Goal: Information Seeking & Learning: Learn about a topic

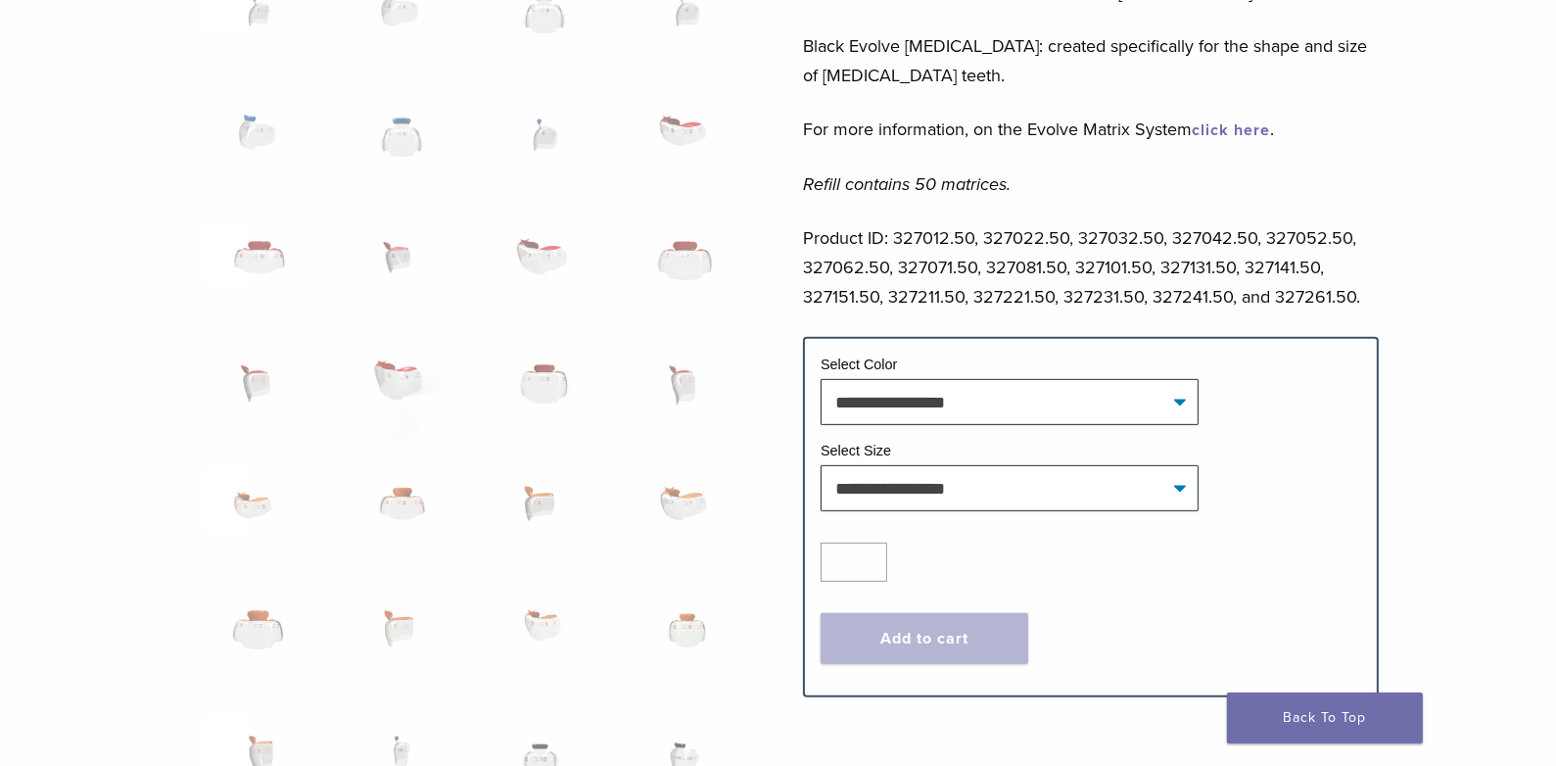
scroll to position [978, 0]
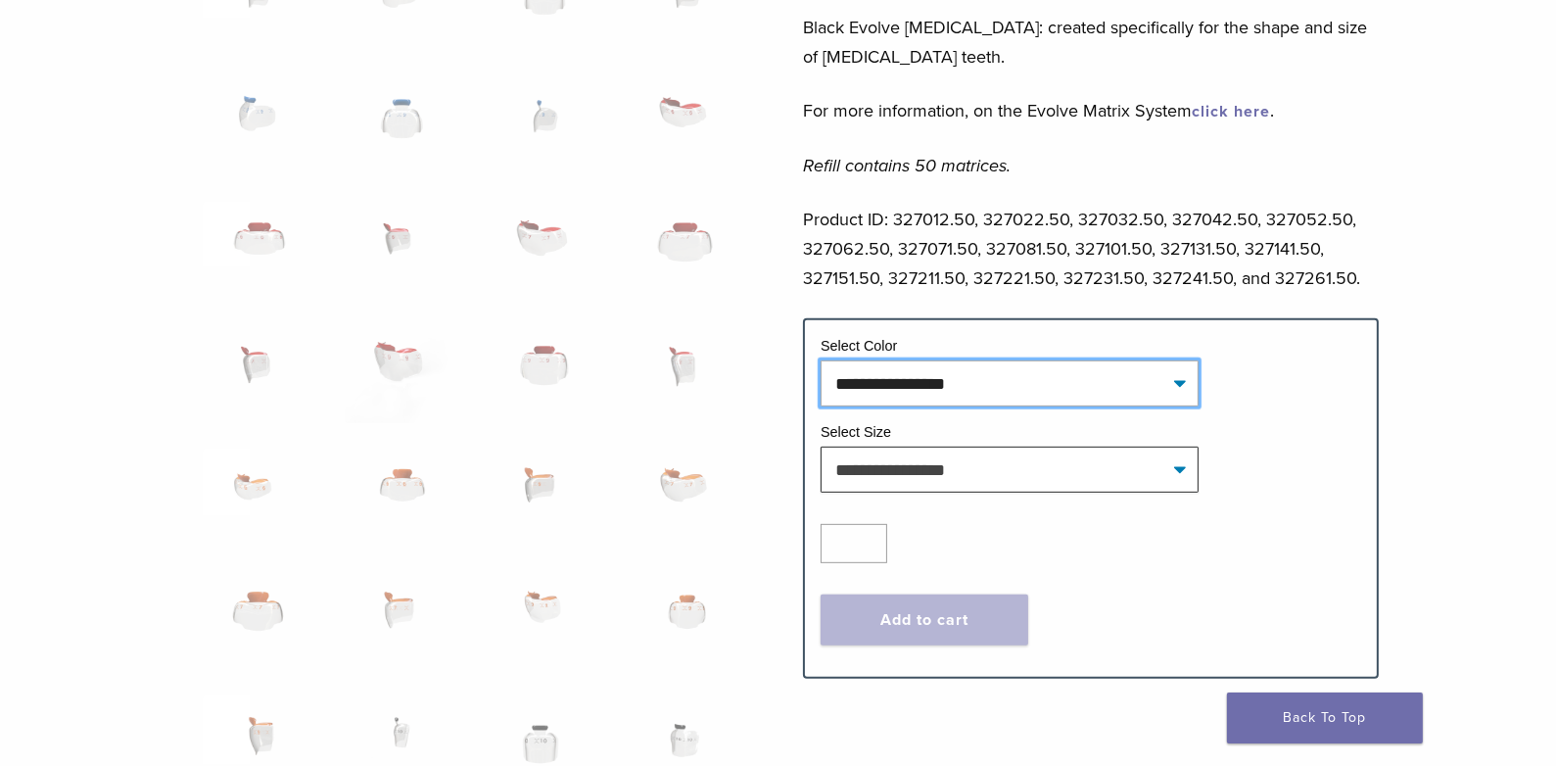
click at [1180, 381] on select "**********" at bounding box center [1010, 382] width 378 height 45
click at [1180, 380] on select "**********" at bounding box center [1010, 382] width 378 height 45
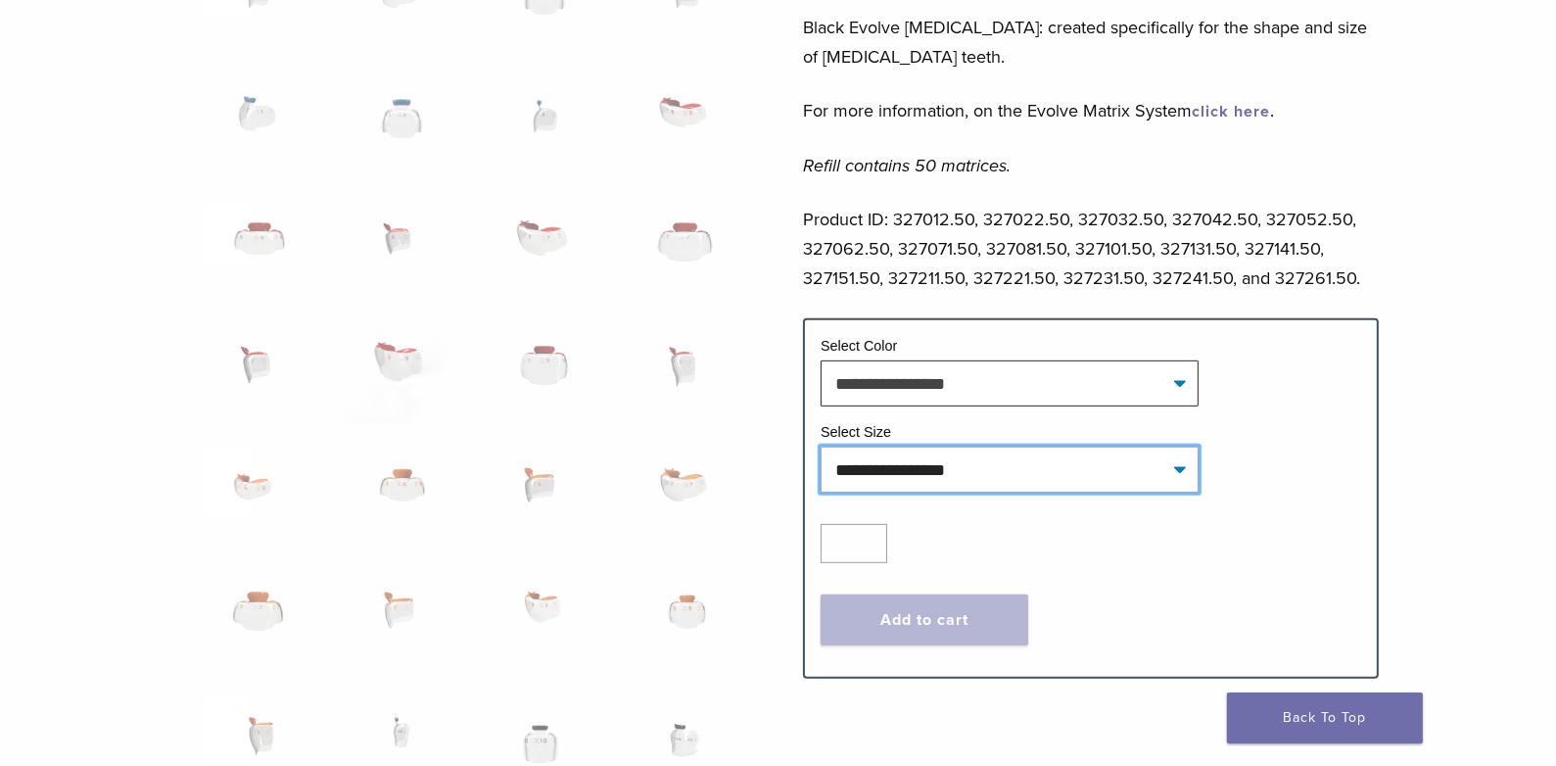
click at [1176, 469] on select "**********" at bounding box center [1010, 469] width 378 height 45
click at [1177, 469] on select "**********" at bounding box center [1010, 469] width 378 height 45
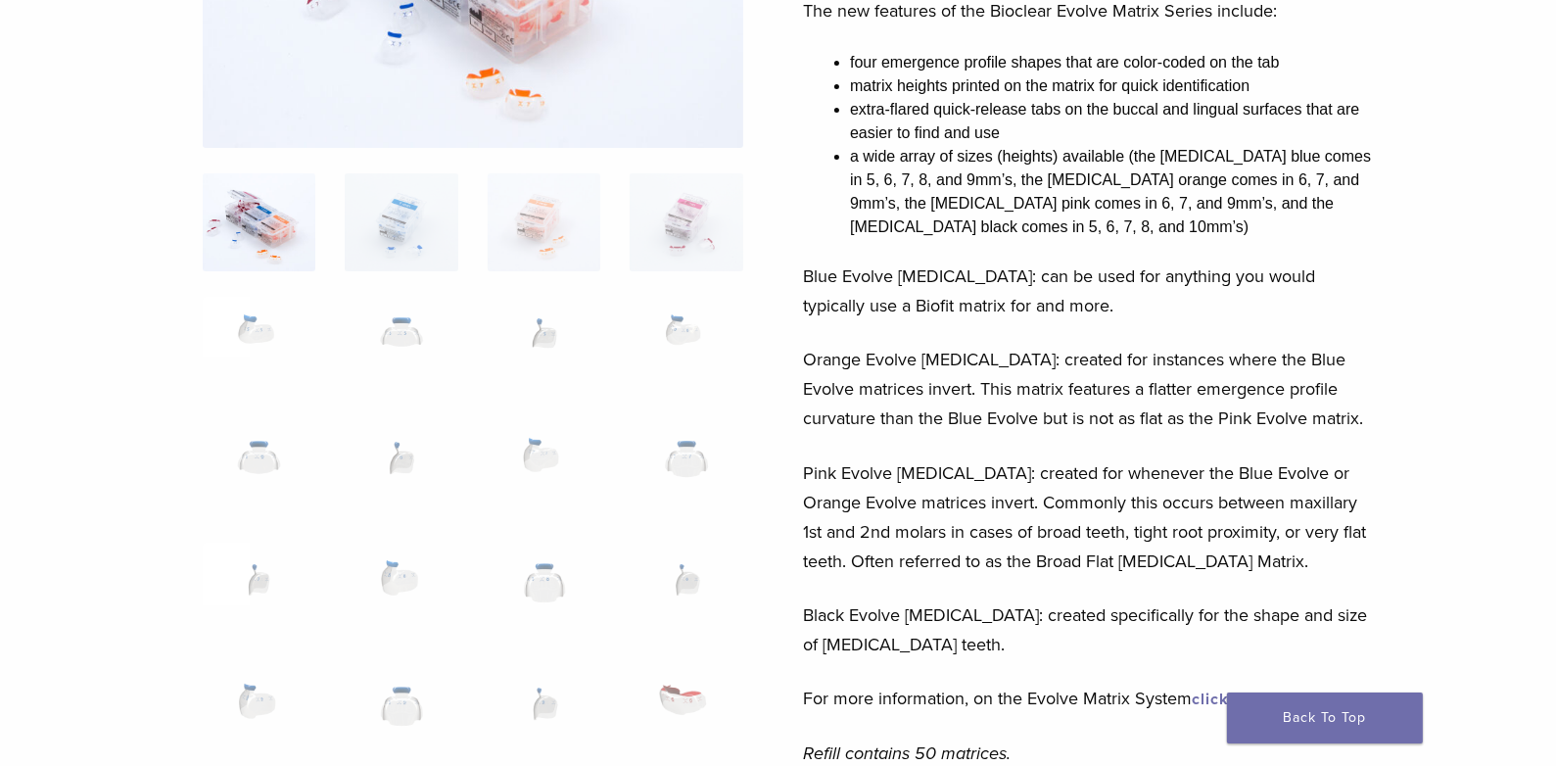
scroll to position [0, 0]
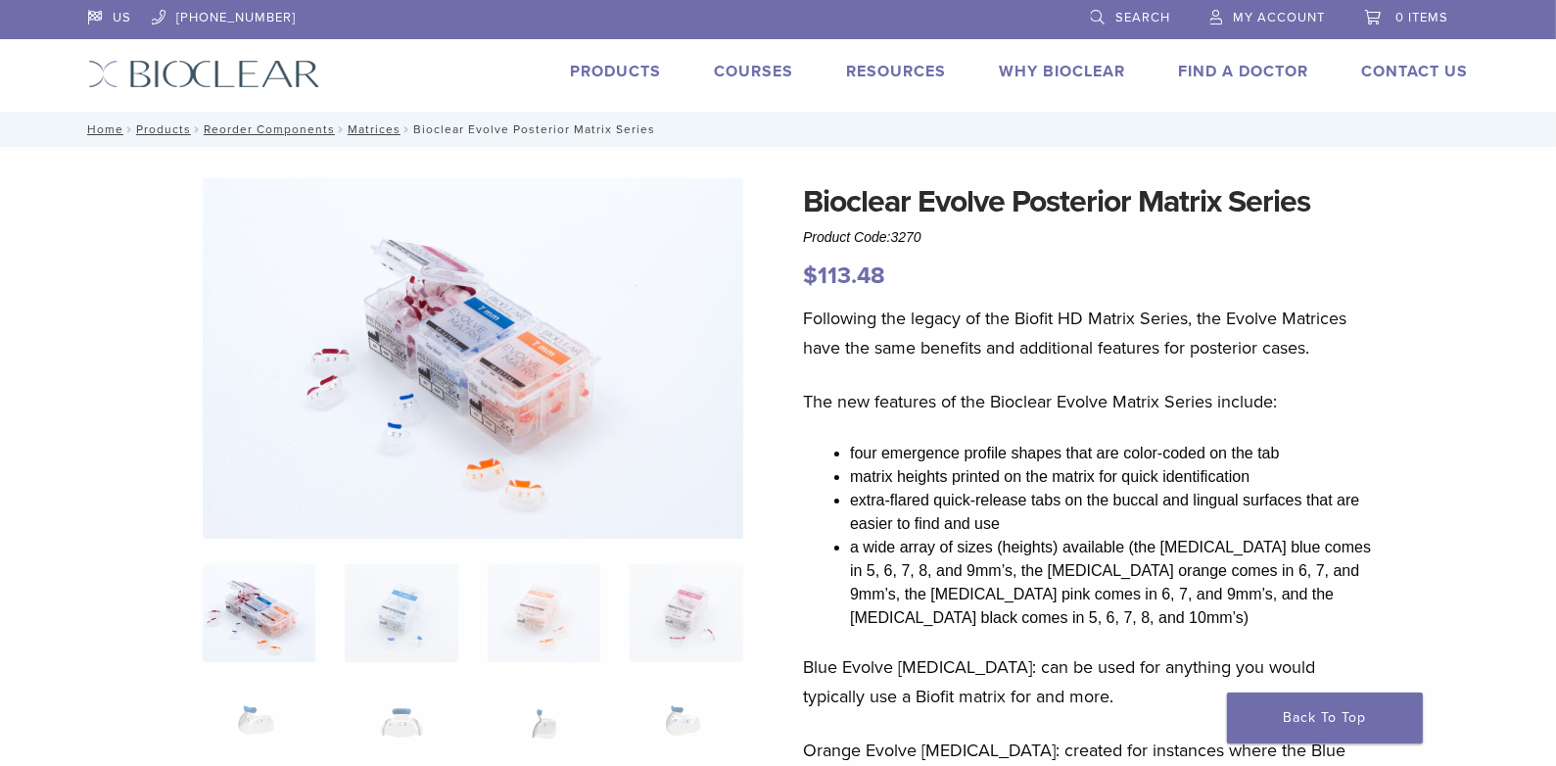
click at [597, 69] on link "Products" at bounding box center [616, 72] width 91 height 20
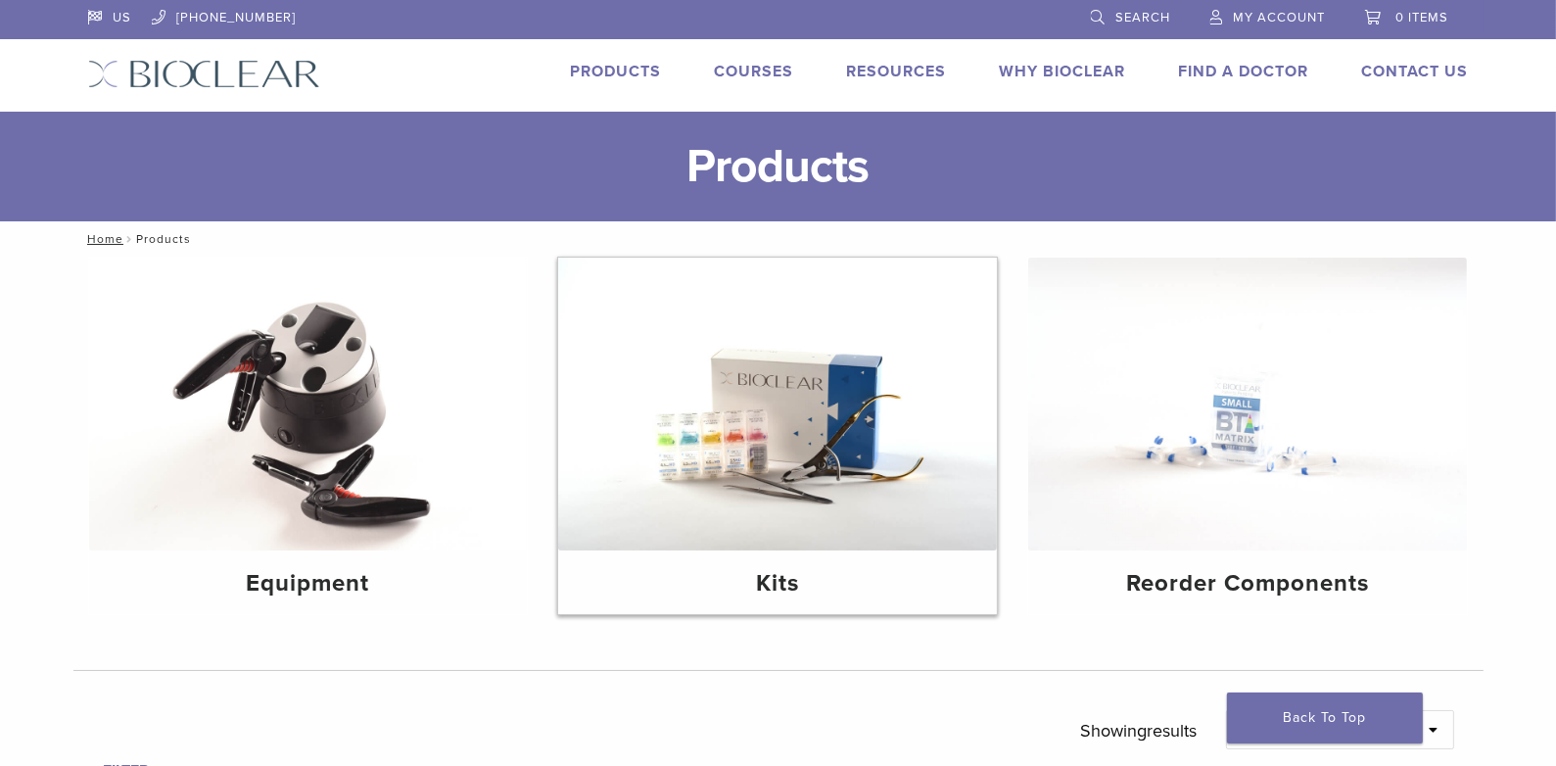
click at [742, 447] on img at bounding box center [777, 404] width 439 height 293
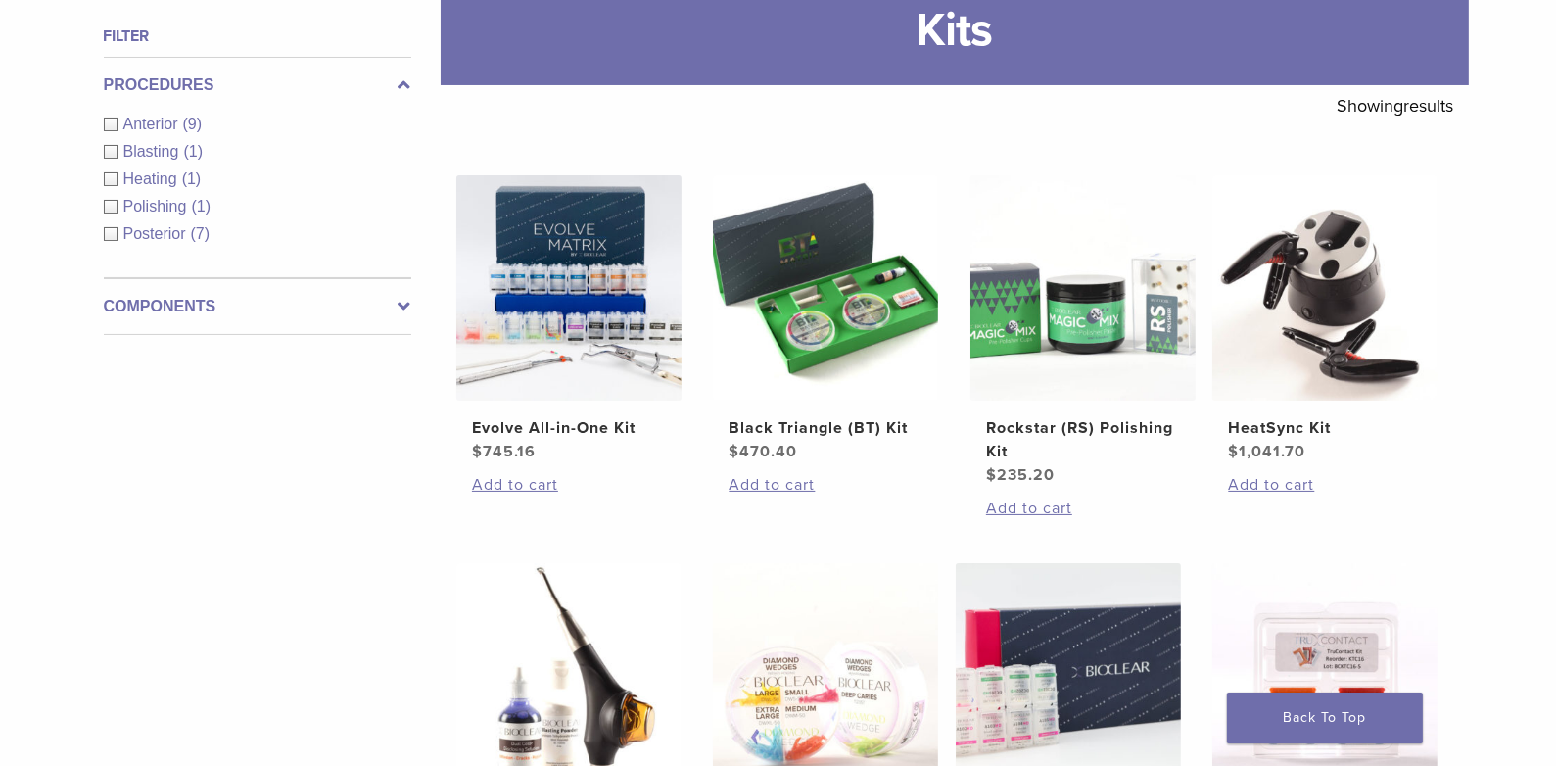
scroll to position [294, 0]
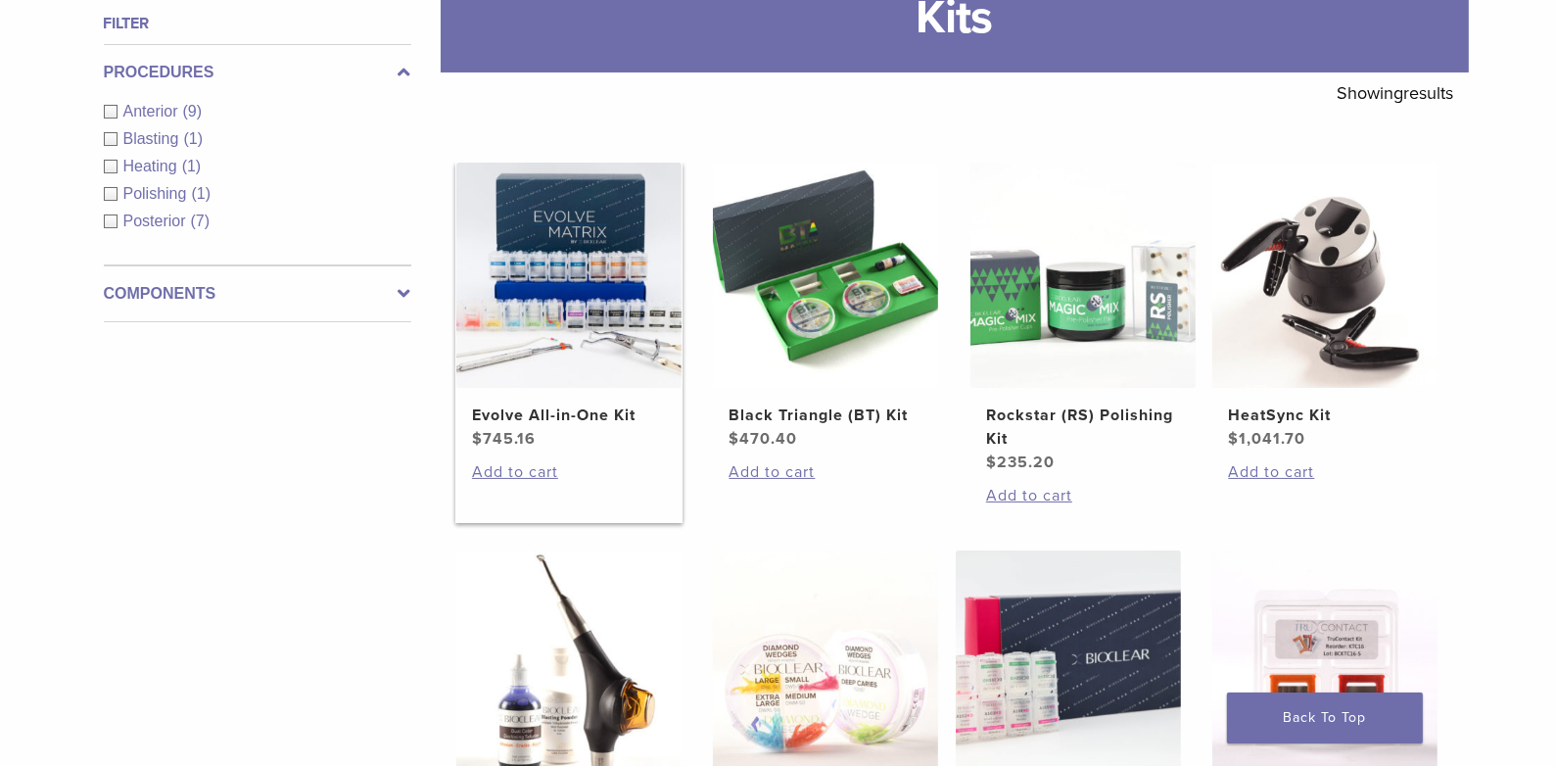
click at [559, 254] on img at bounding box center [568, 275] width 225 height 225
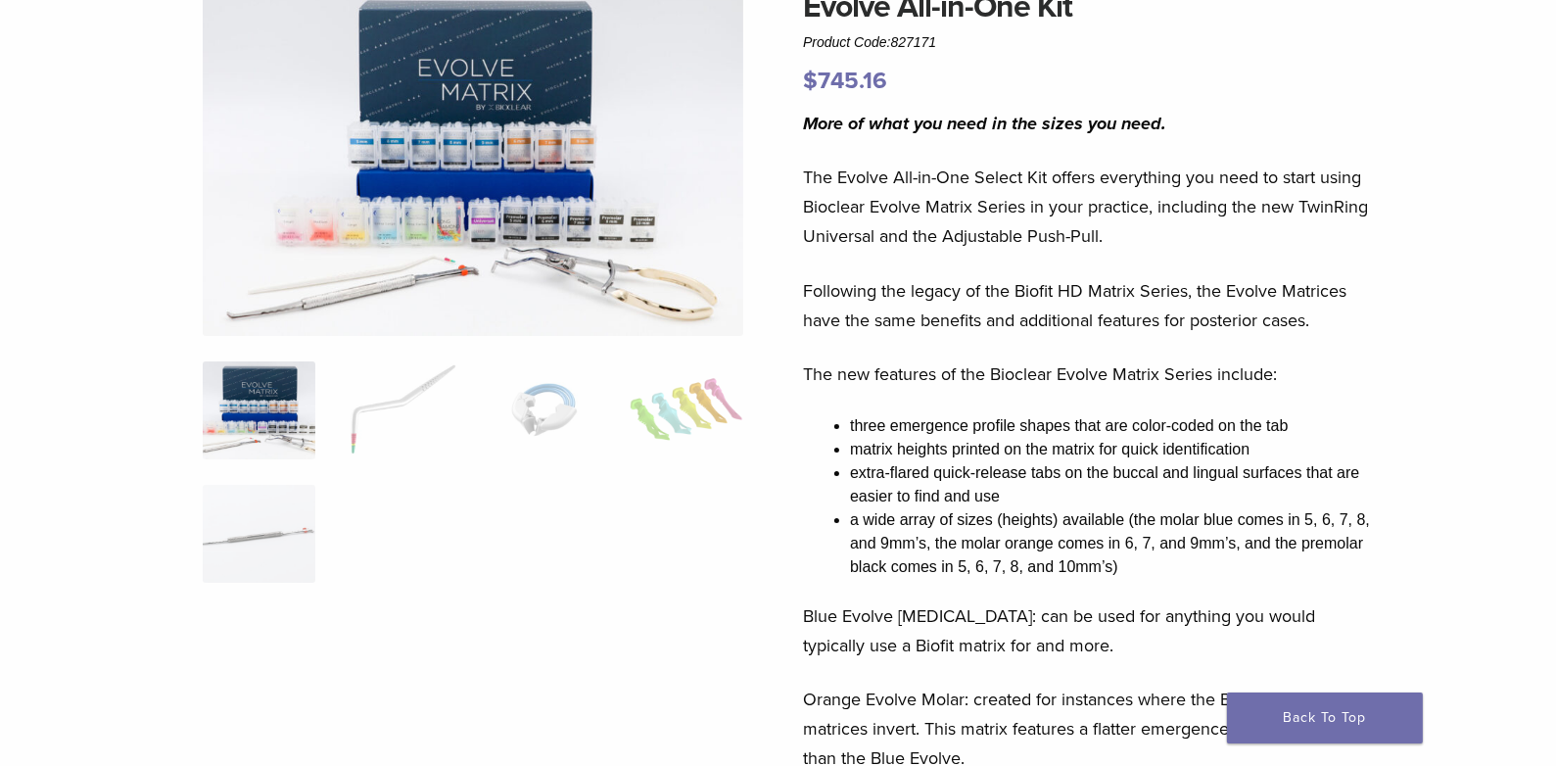
scroll to position [97, 0]
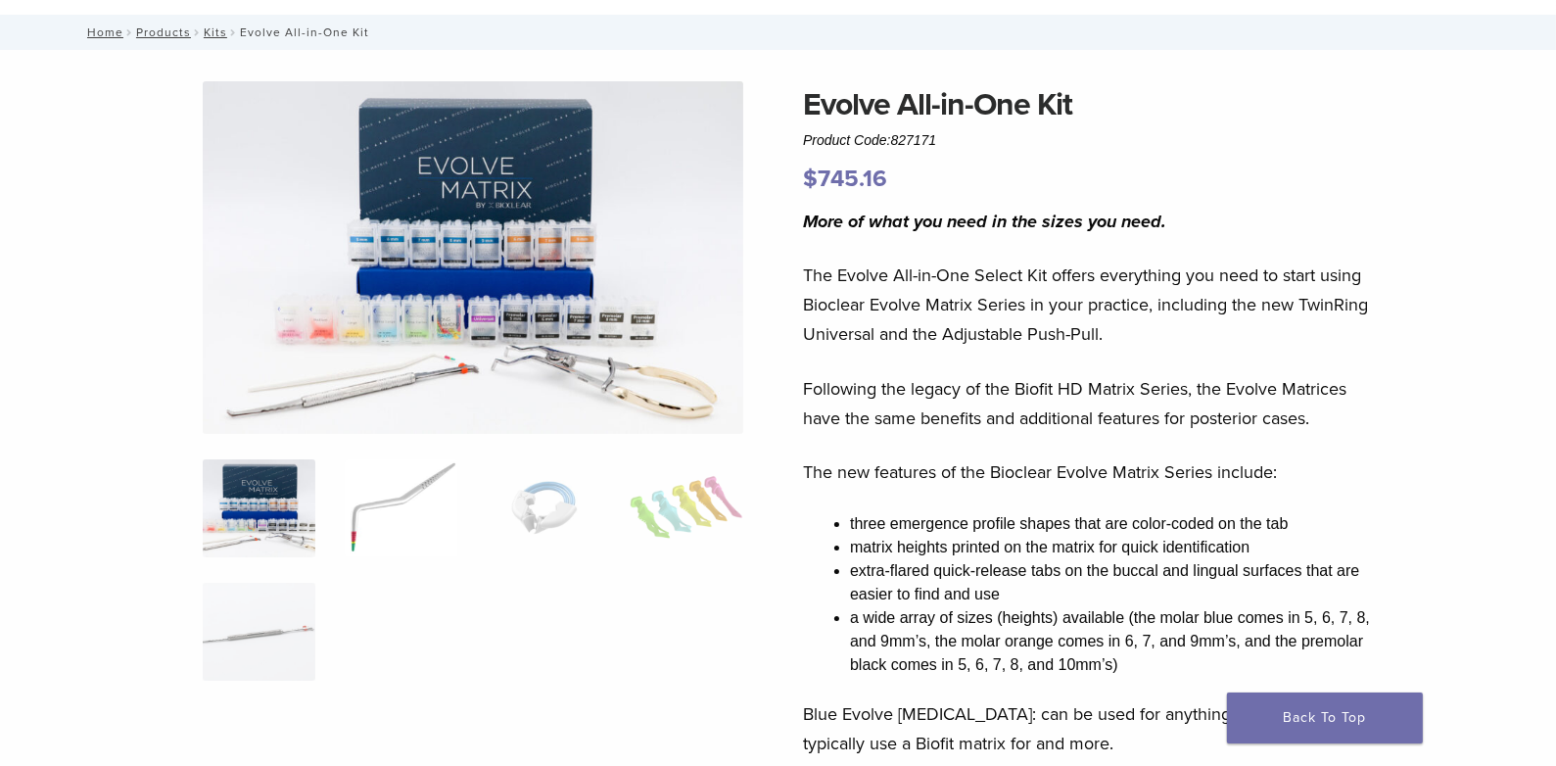
click at [387, 498] on img at bounding box center [401, 508] width 113 height 98
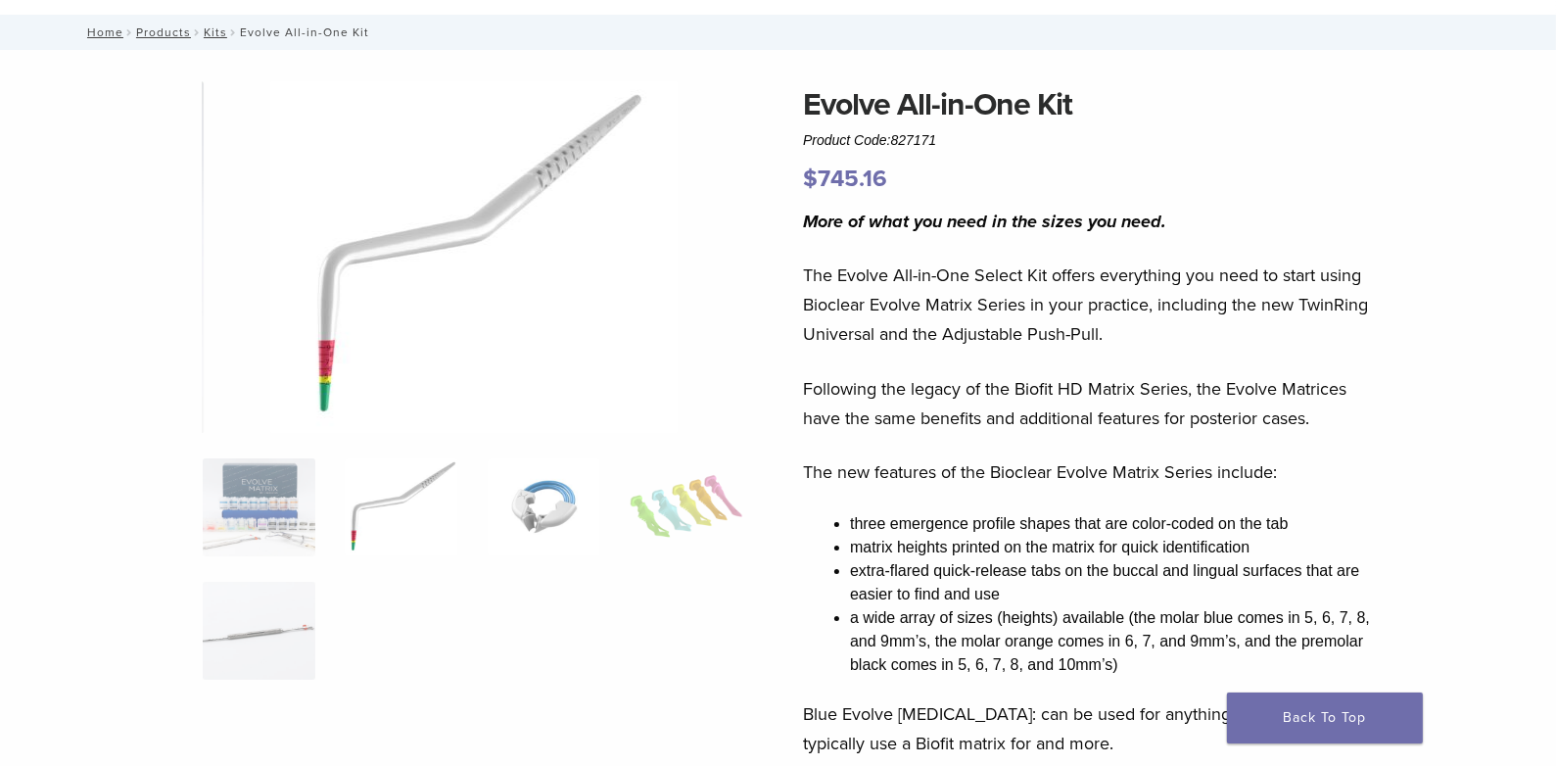
click at [539, 501] on img at bounding box center [544, 507] width 113 height 98
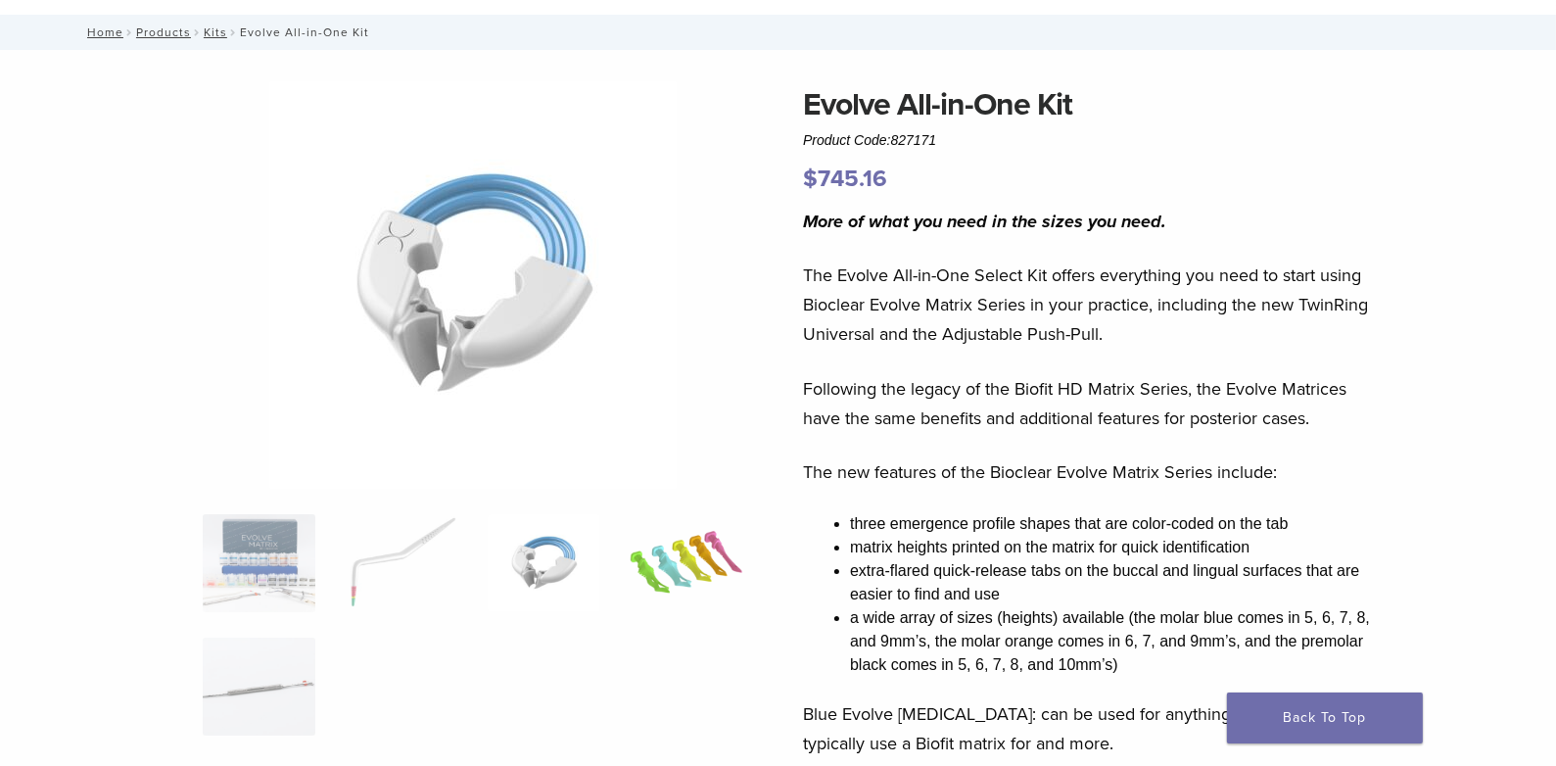
click at [710, 562] on img at bounding box center [686, 563] width 113 height 98
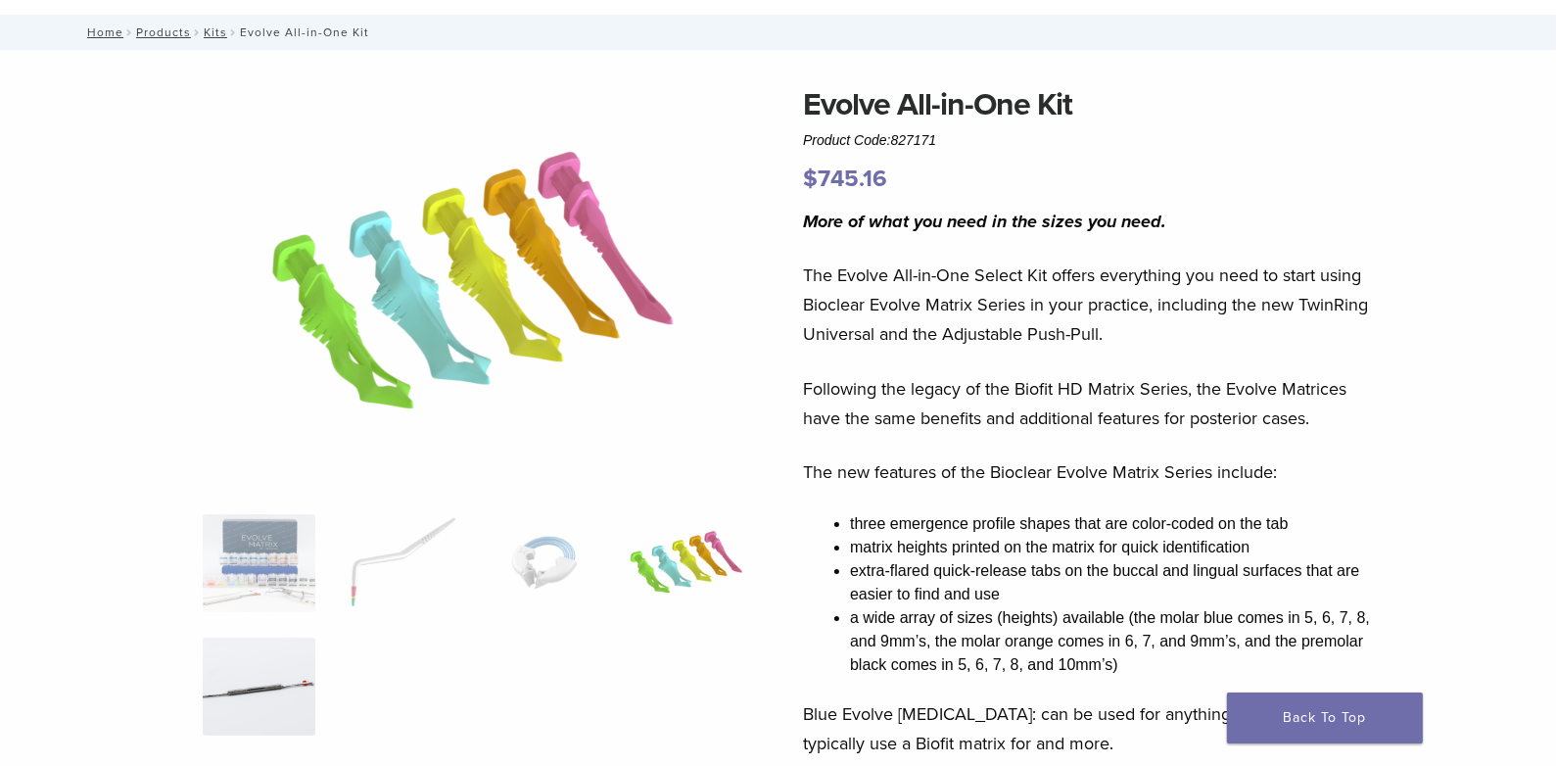
click at [268, 686] on img at bounding box center [259, 687] width 113 height 98
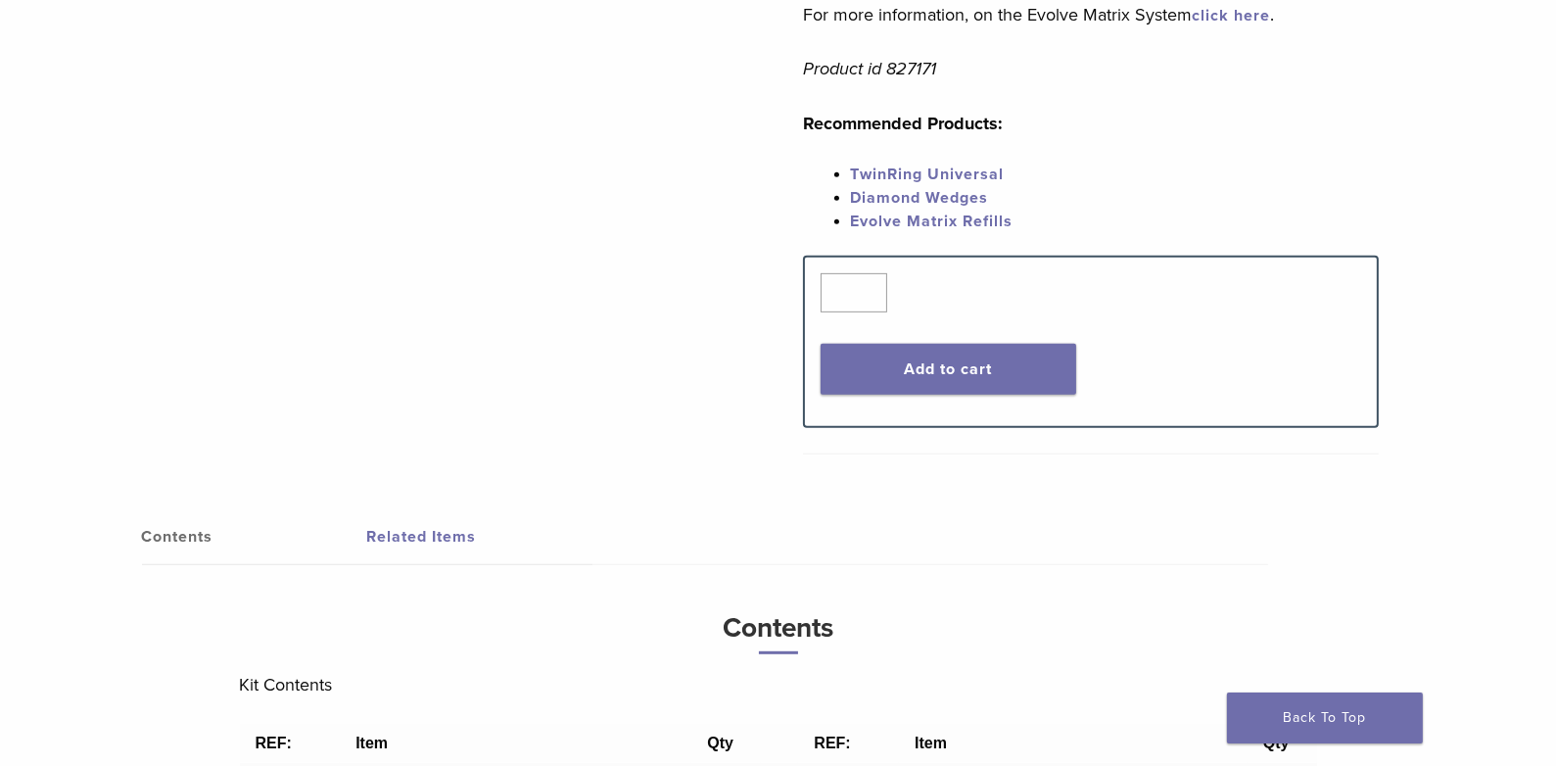
scroll to position [1077, 0]
click at [902, 170] on link "TwinRing Universal" at bounding box center [927, 174] width 154 height 20
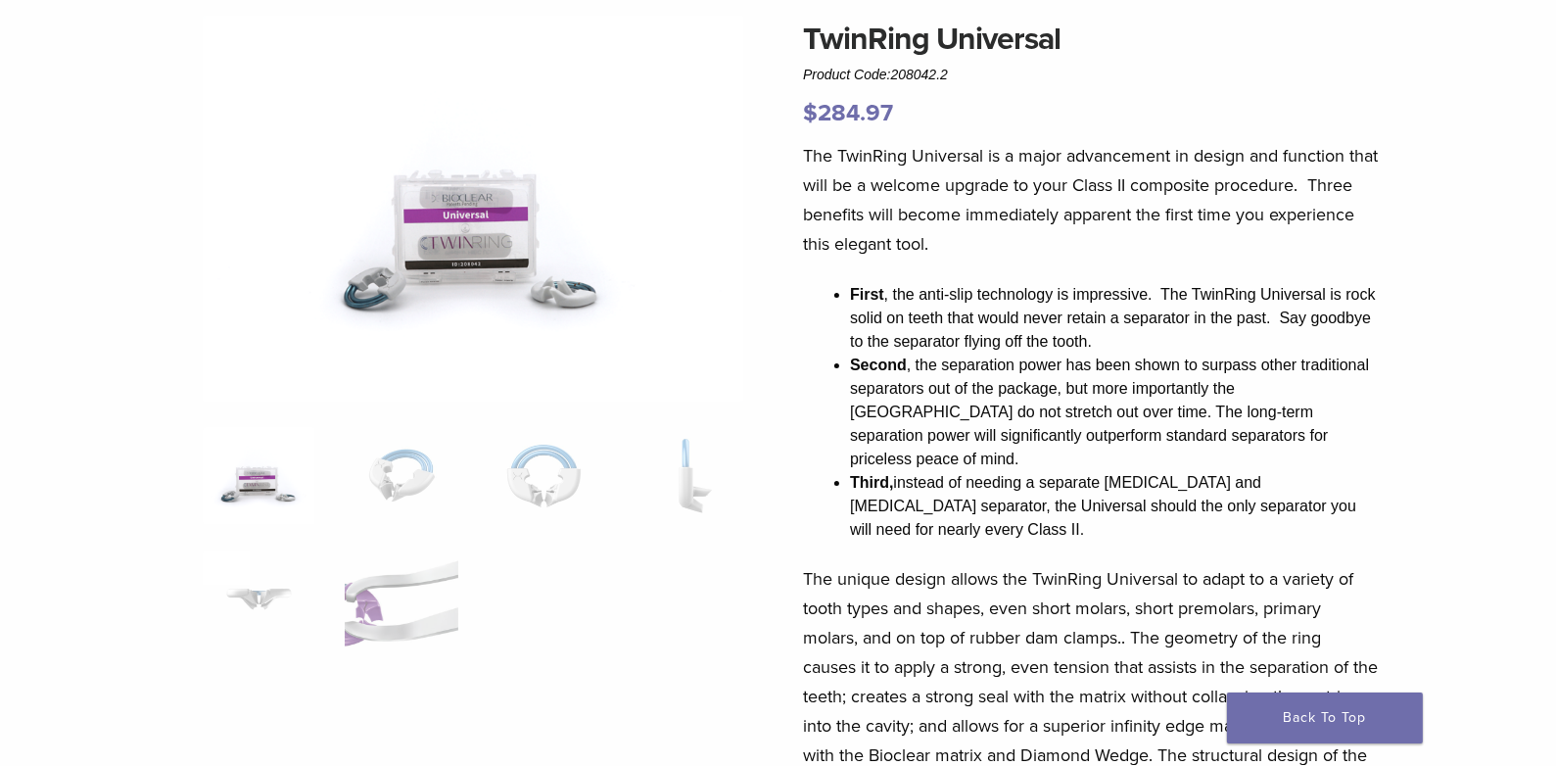
scroll to position [294, 0]
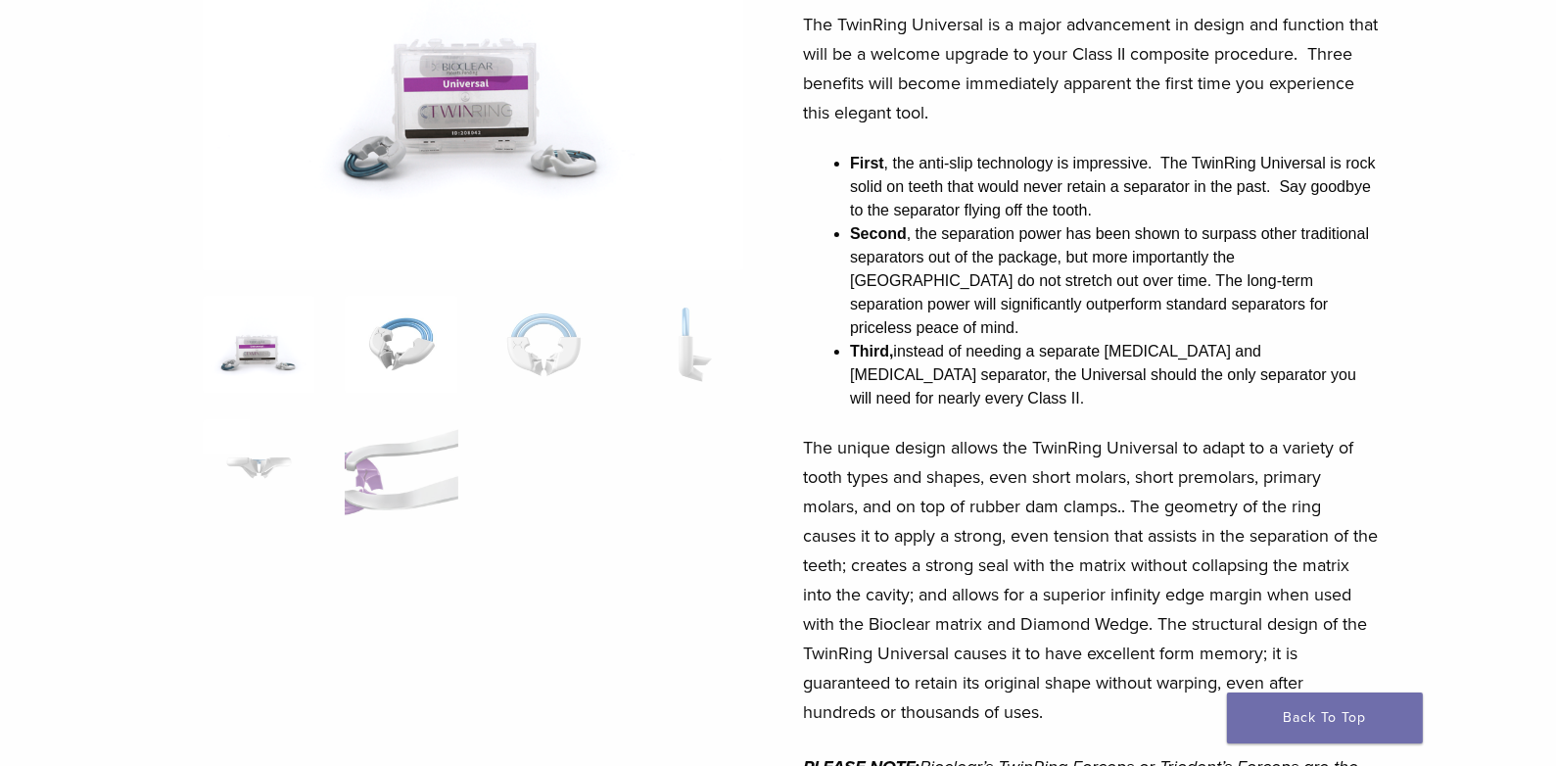
click at [405, 328] on img at bounding box center [401, 345] width 113 height 98
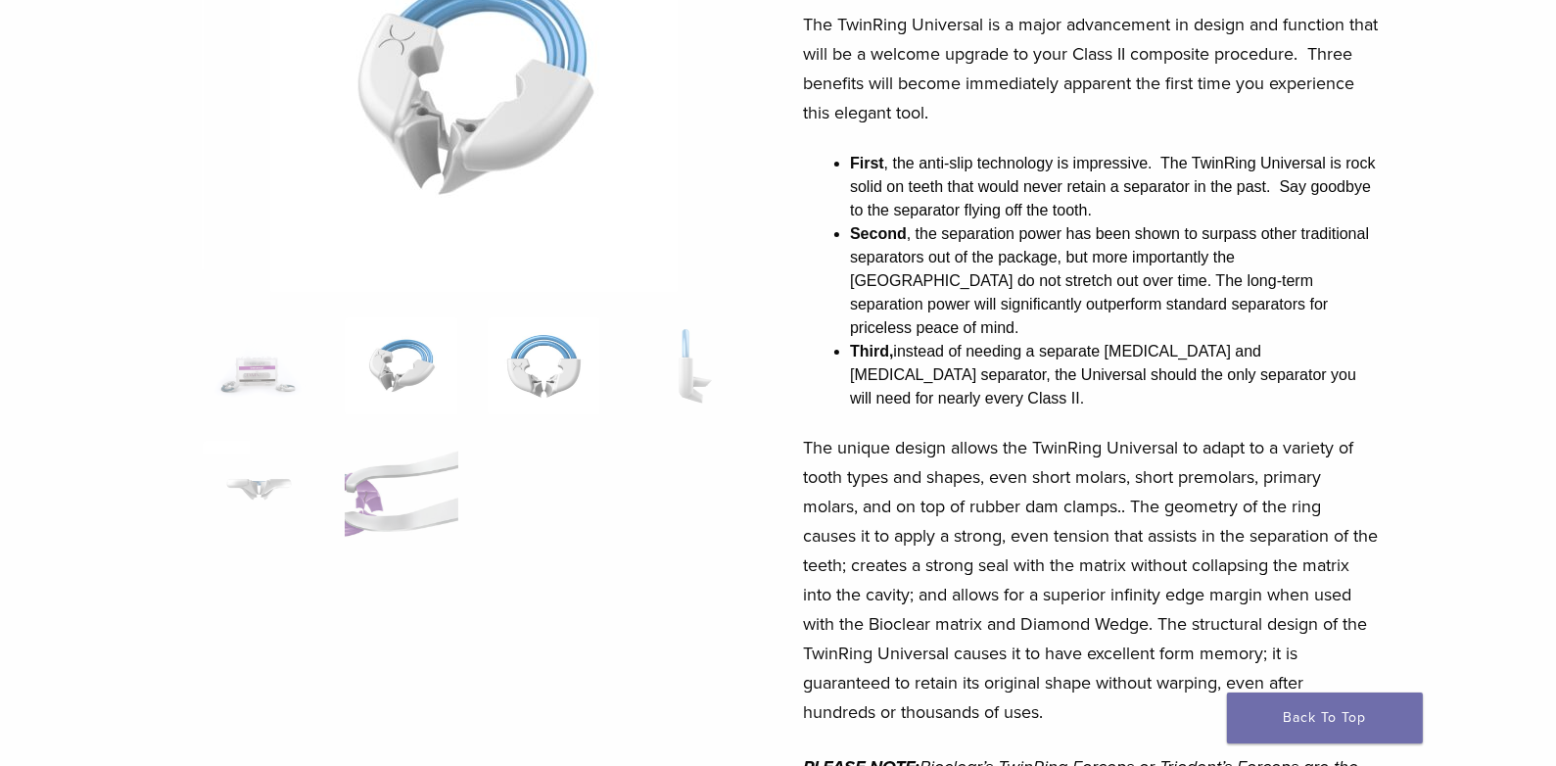
click at [548, 354] on img at bounding box center [544, 366] width 113 height 98
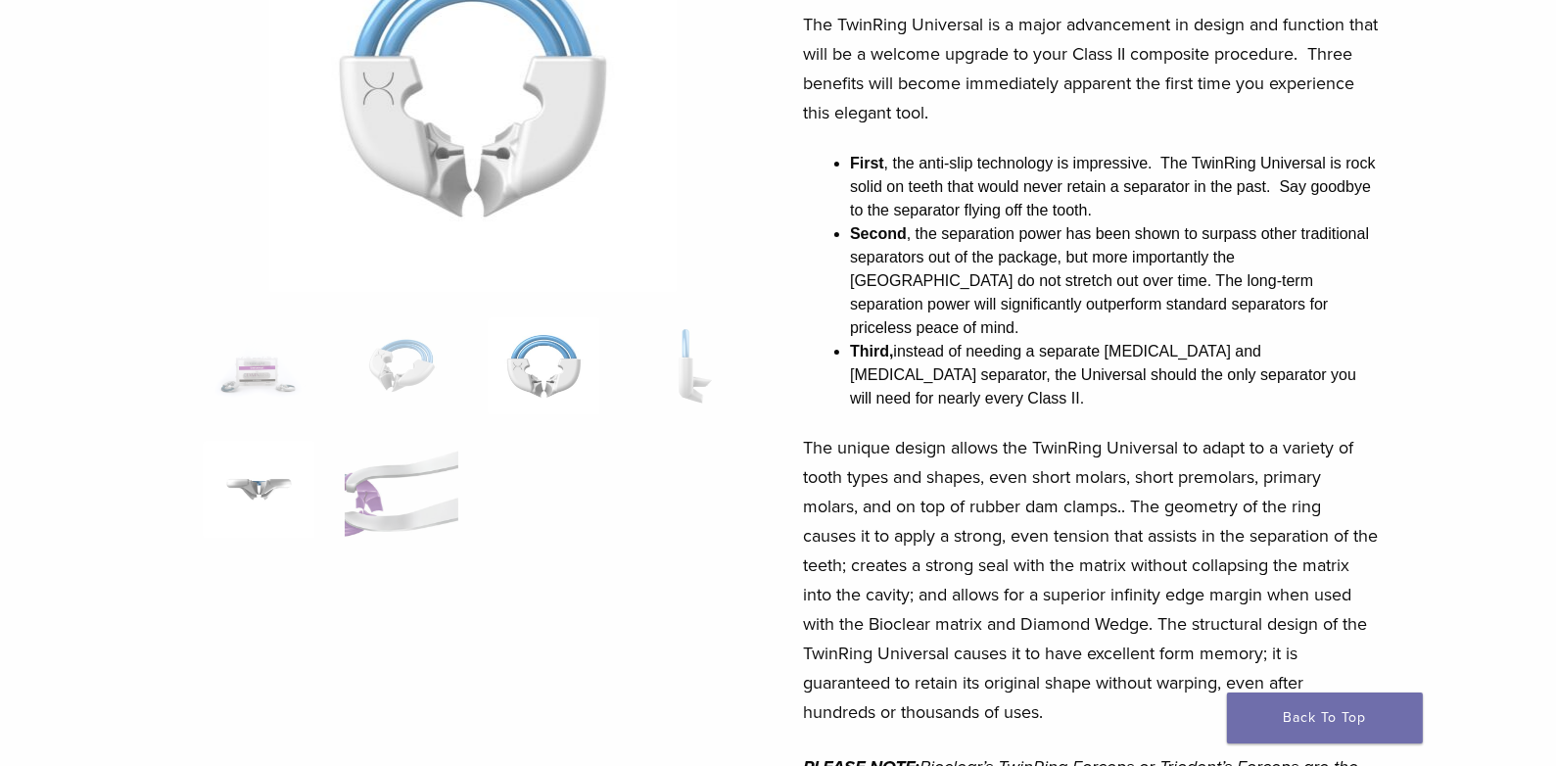
click at [260, 487] on img at bounding box center [259, 490] width 113 height 98
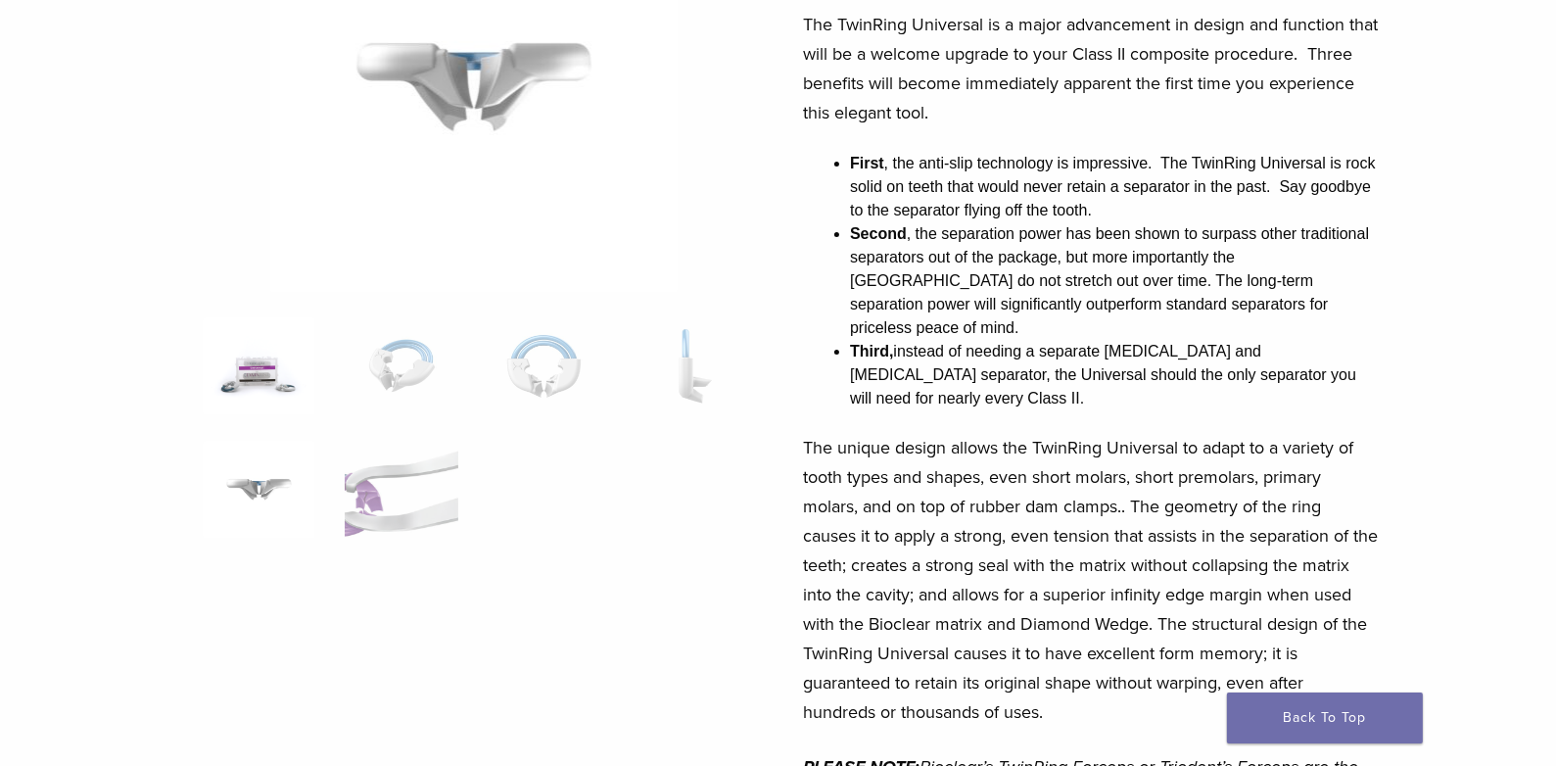
click at [259, 361] on img at bounding box center [259, 366] width 113 height 98
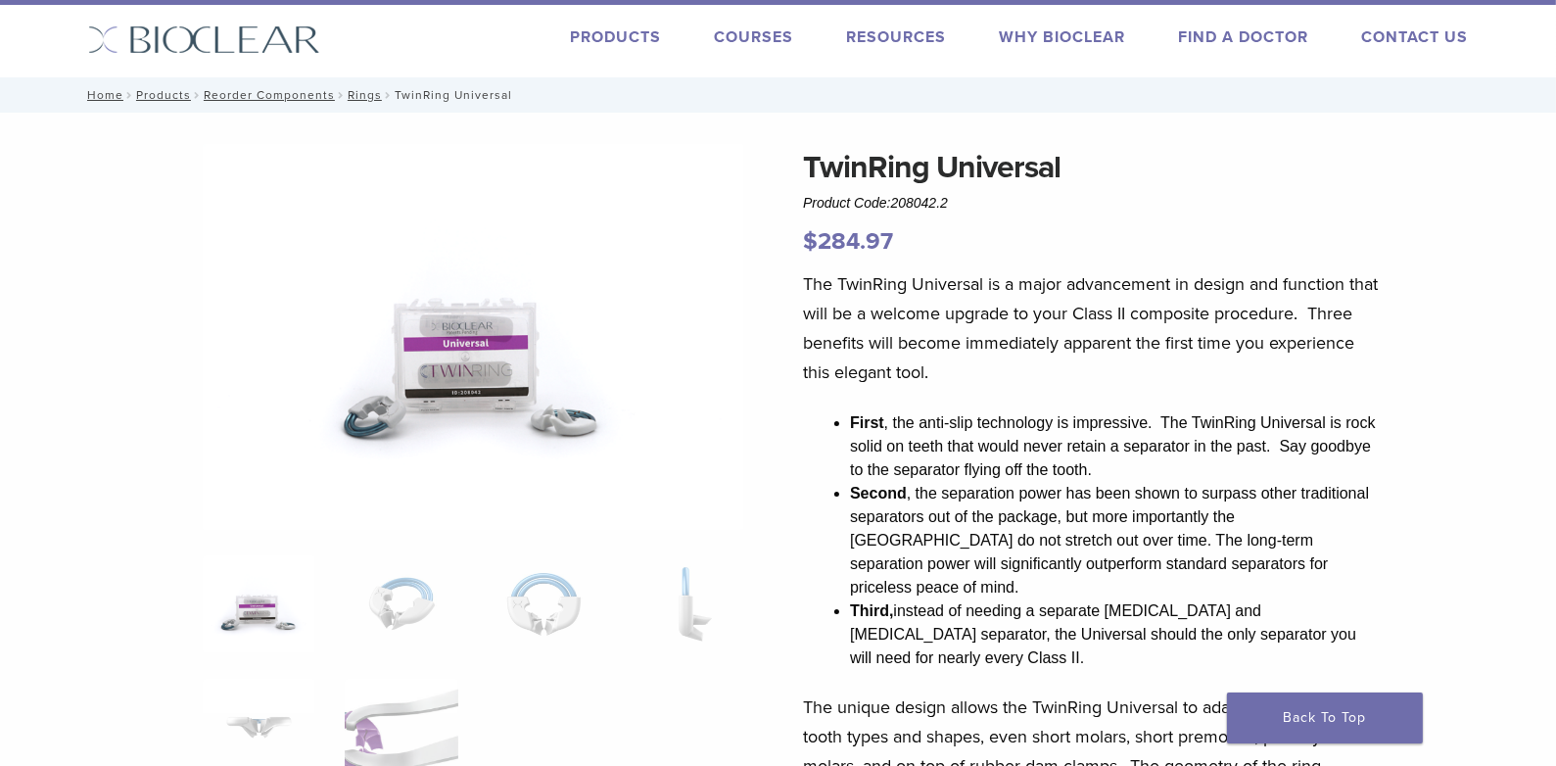
scroll to position [0, 0]
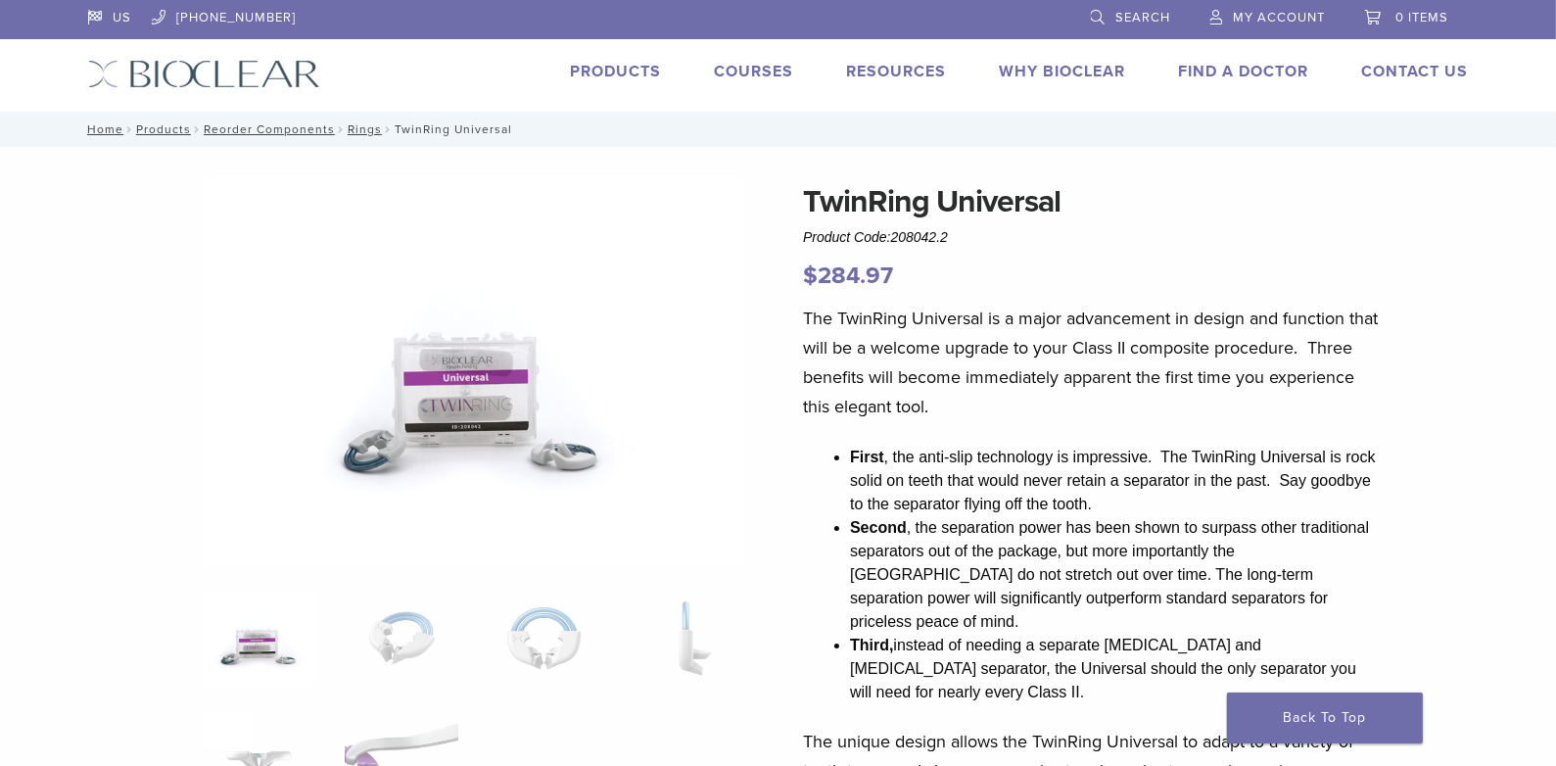
click at [742, 67] on link "Courses" at bounding box center [754, 72] width 79 height 20
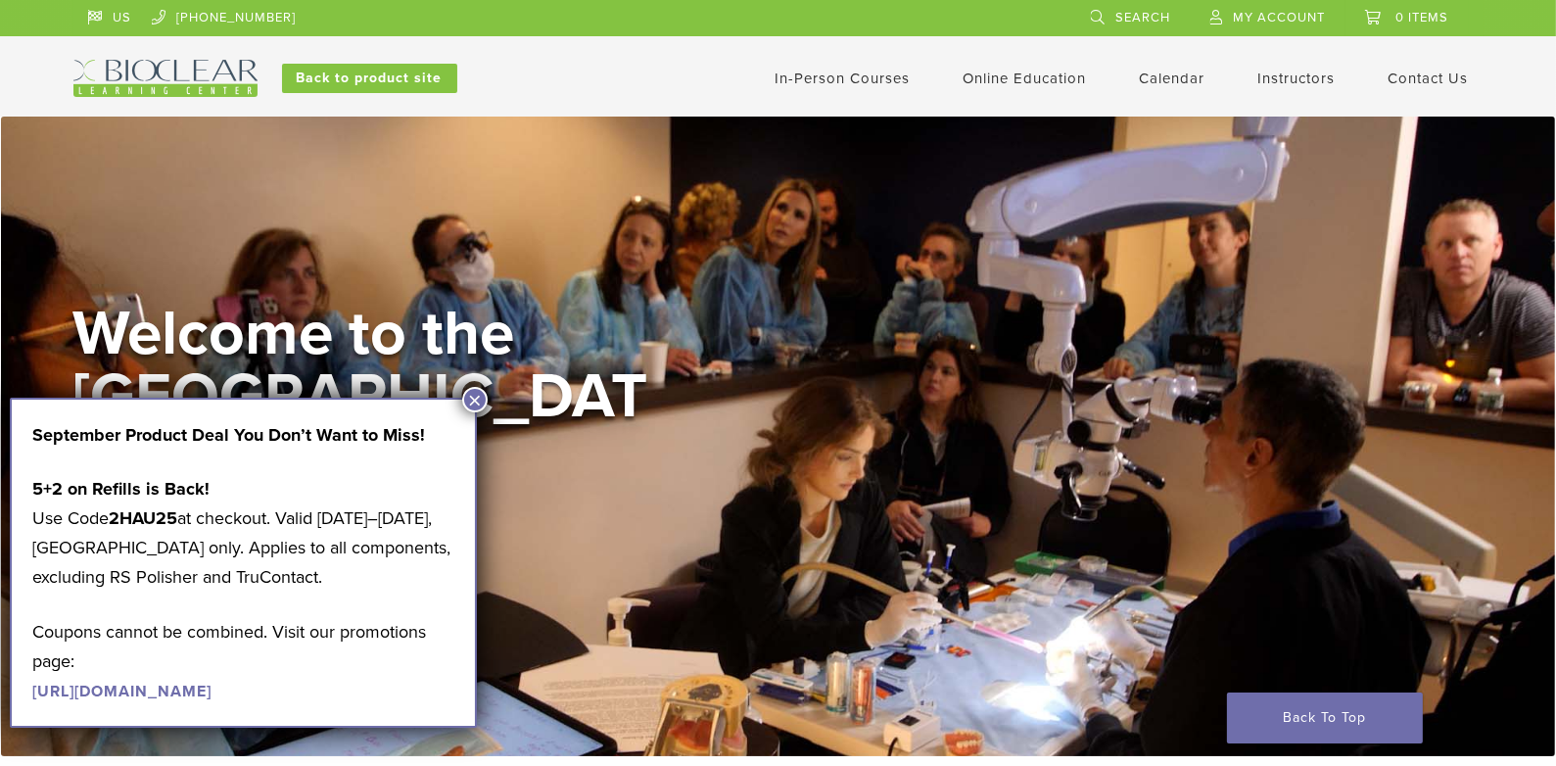
click at [324, 251] on div "Welcome to the [GEOGRAPHIC_DATA] View Courses" at bounding box center [778, 437] width 1555 height 640
click at [475, 395] on button "×" at bounding box center [474, 399] width 25 height 25
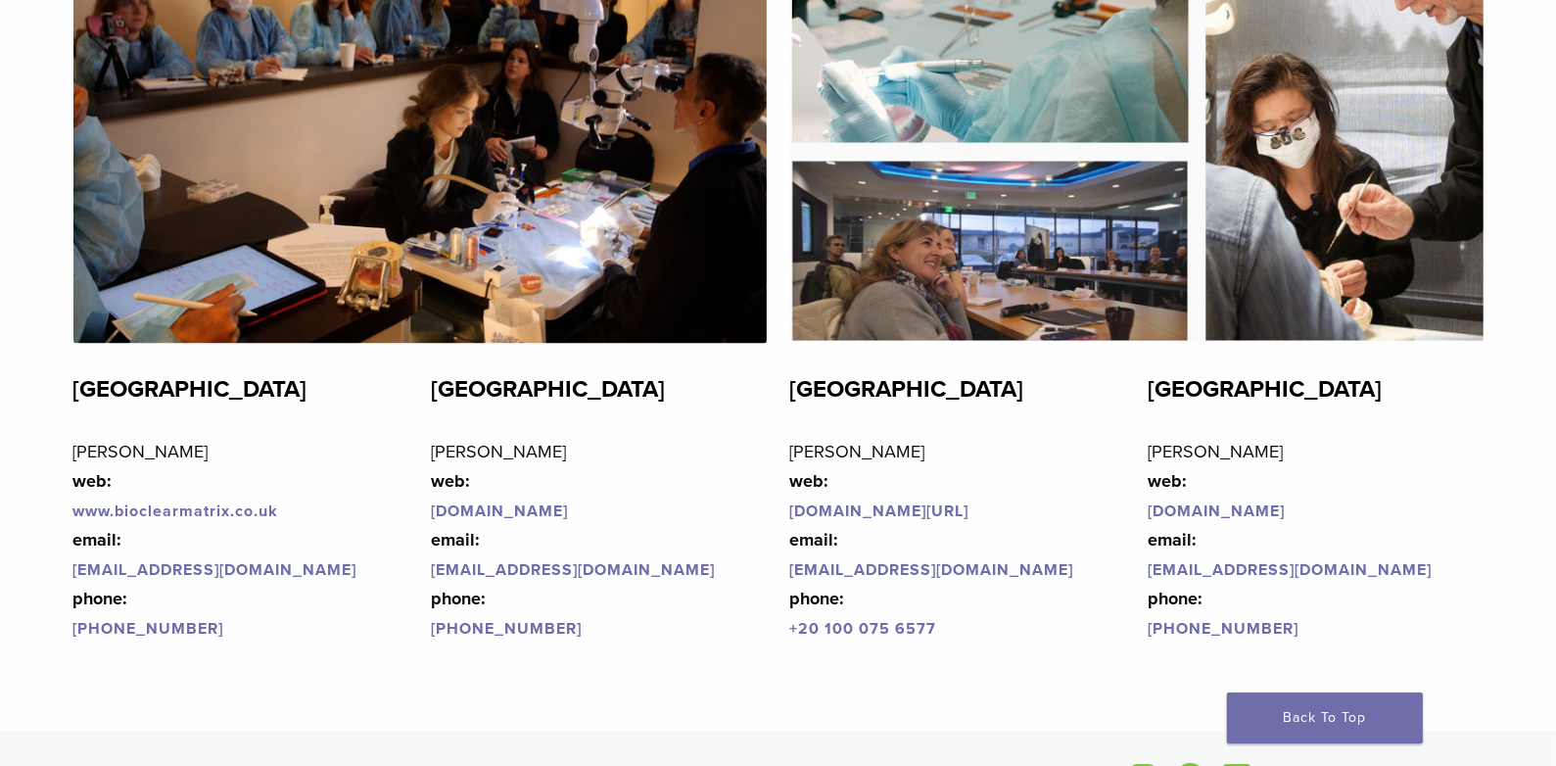
scroll to position [4459, 0]
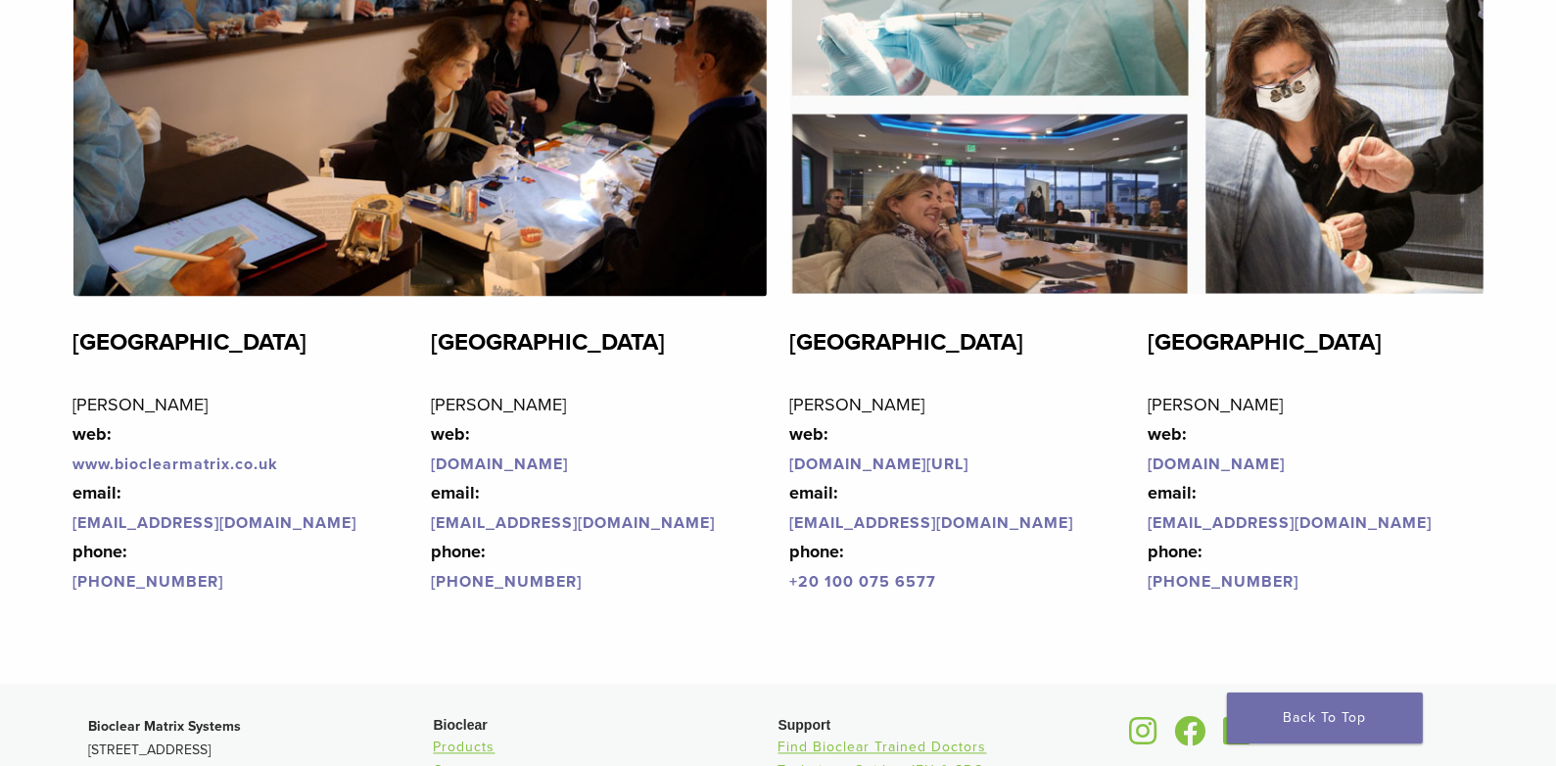
click at [940, 202] on img at bounding box center [1136, 42] width 693 height 504
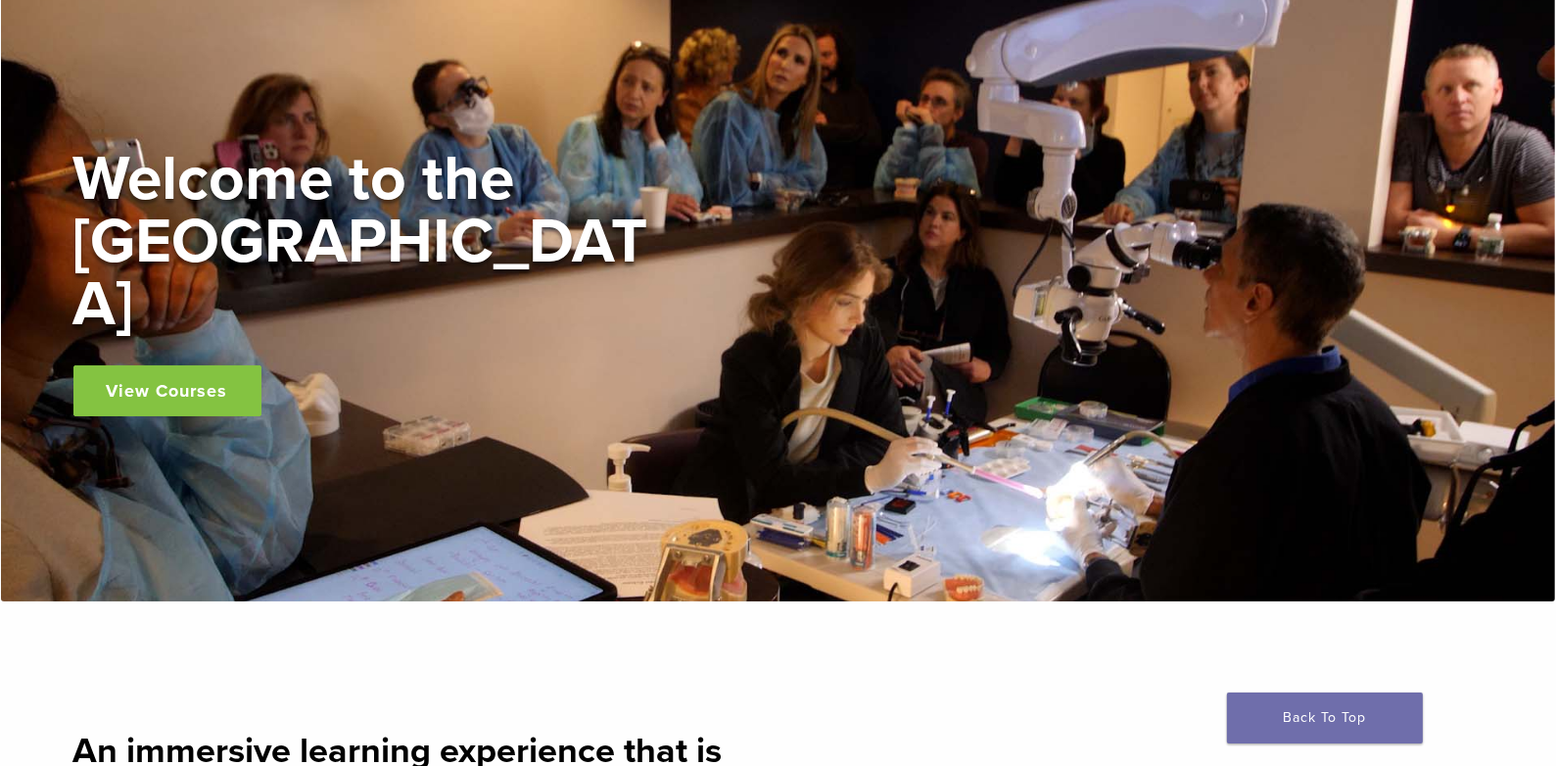
scroll to position [0, 0]
